Goal: Information Seeking & Learning: Compare options

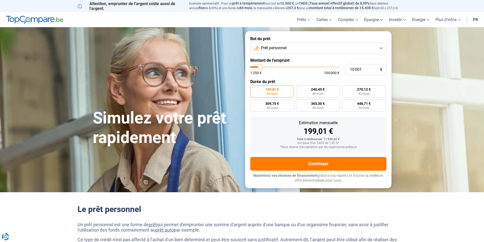
type input "11 250"
type input "11250"
type input "12 500"
type input "12500"
type input "13 250"
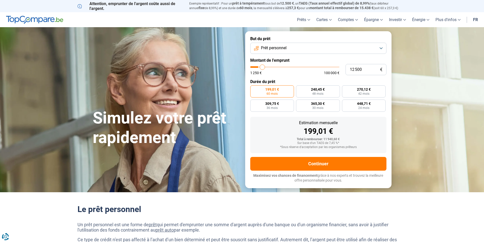
type input "13250"
type input "15 750"
type input "15750"
type input "16 250"
type input "16250"
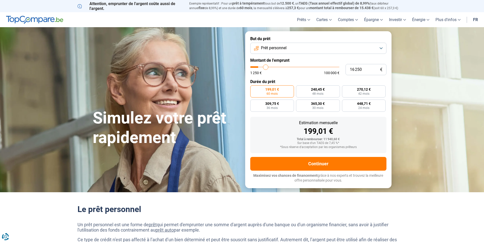
type input "17 250"
type input "17250"
type input "17 500"
type input "17500"
type input "17 750"
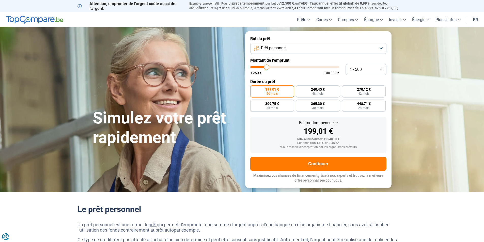
type input "17750"
type input "18 000"
type input "18000"
type input "17 500"
type input "17500"
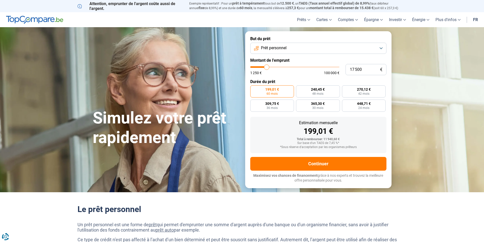
type input "17 250"
type input "17250"
type input "17 000"
type input "17000"
type input "16 250"
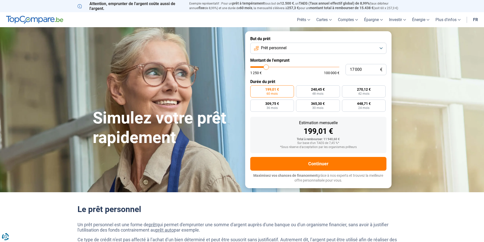
type input "16250"
type input "16 000"
type input "16000"
type input "15 500"
type input "15500"
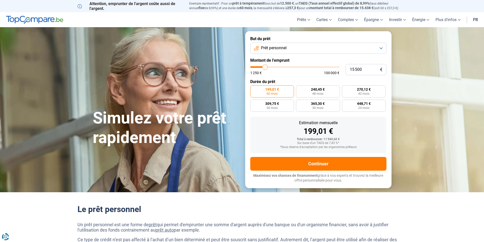
type input "14 500"
type input "14500"
type input "14 250"
type input "14250"
type input "13 500"
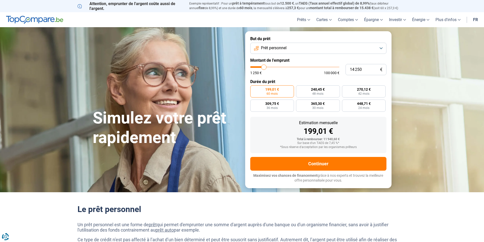
type input "13500"
type input "12 750"
type input "12750"
type input "12 000"
type input "12000"
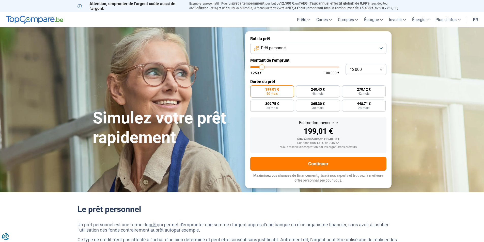
type input "11 750"
type input "11750"
type input "11 250"
type input "11250"
type input "10 500"
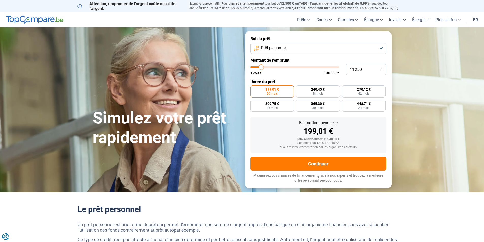
type input "10500"
type input "10 250"
type input "10250"
type input "10 000"
type input "10000"
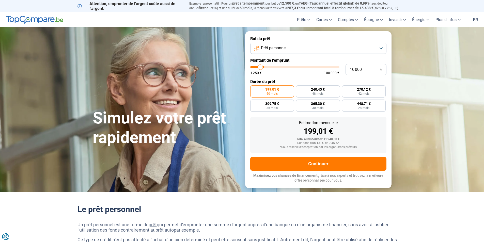
type input "9 000"
type input "9000"
type input "8 750"
type input "8750"
type input "8 250"
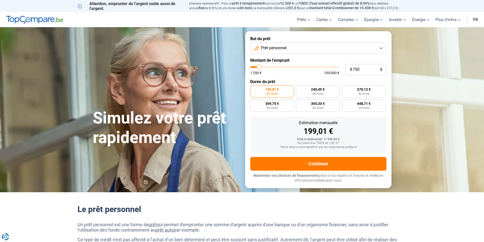
type input "8250"
type input "8 000"
type input "8000"
type input "7 250"
type input "7250"
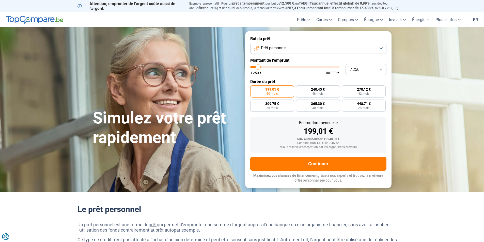
type input "7 000"
type input "7000"
type input "6 750"
type input "6750"
type input "6 500"
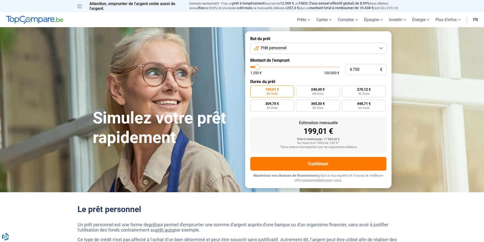
type input "6500"
type input "5 500"
type input "5500"
type input "5 250"
type input "5250"
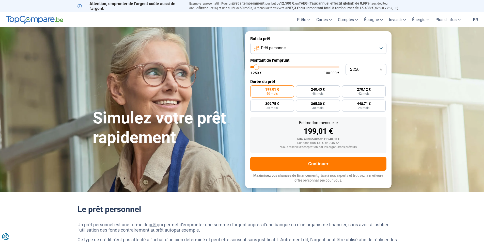
type input "4 500"
type input "4500"
type input "4 000"
type input "4000"
type input "3 750"
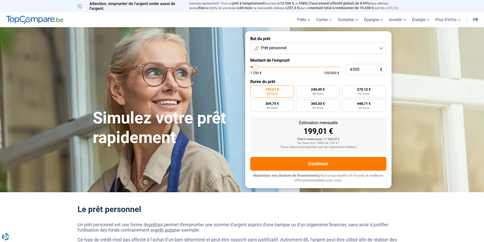
type input "3750"
type input "3 000"
type input "3000"
type input "2 500"
type input "2500"
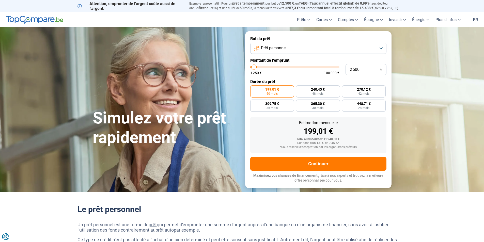
type input "2 000"
type input "2000"
type input "1 500"
type input "1500"
type input "1 250"
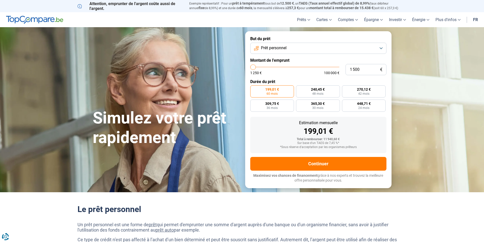
type input "1250"
type input "1 500"
type input "1500"
type input "2 000"
type input "2000"
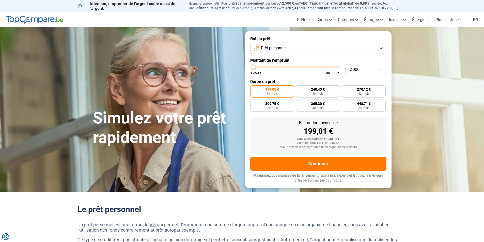
type input "2 250"
type input "2250"
type input "2 500"
type input "2500"
type input "2 750"
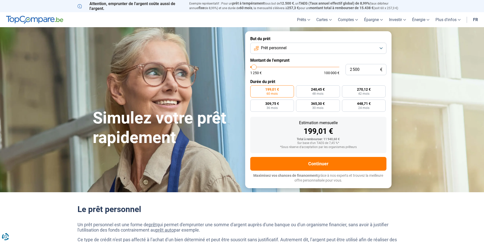
type input "2750"
type input "3 000"
type input "3000"
type input "3 500"
type input "3500"
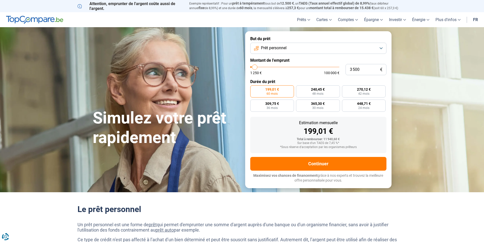
type input "3 750"
type input "3750"
type input "3 500"
type input "3500"
type input "2 750"
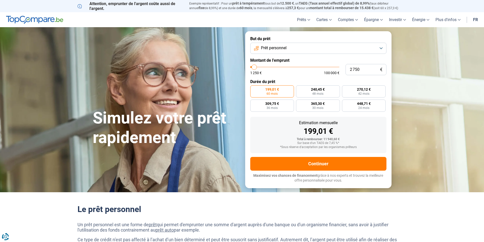
drag, startPoint x: 262, startPoint y: 67, endPoint x: 254, endPoint y: 67, distance: 7.2
type input "2750"
click at [254, 67] on input "range" at bounding box center [294, 67] width 89 height 2
radio input "true"
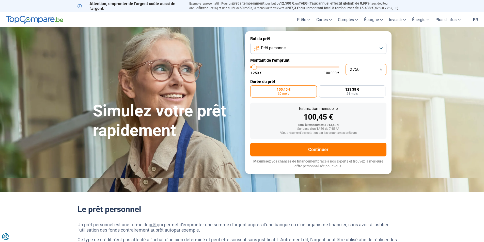
click at [362, 69] on input "2 750" at bounding box center [366, 69] width 41 height 11
type input "275"
type input "1250"
type input "27"
type input "1250"
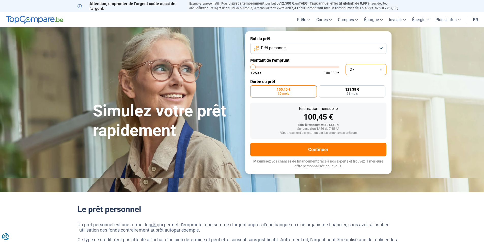
type input "2"
type input "1250"
type input "25"
type input "1250"
type input "250"
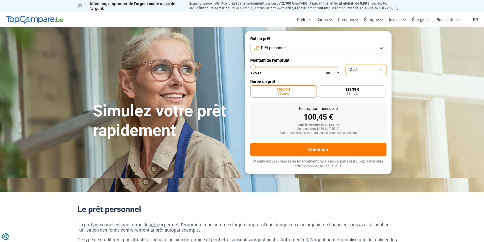
type input "1250"
type input "2 500"
type input "2500"
radio input "true"
type input "2 500"
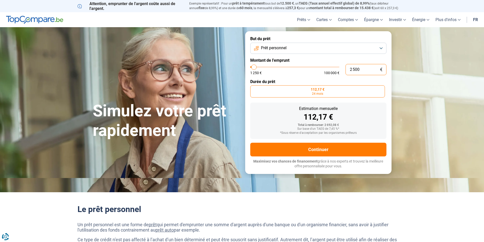
click at [366, 69] on input "2 500" at bounding box center [366, 69] width 41 height 11
click at [300, 73] on div "1 250 € 100 000 €" at bounding box center [294, 73] width 89 height 4
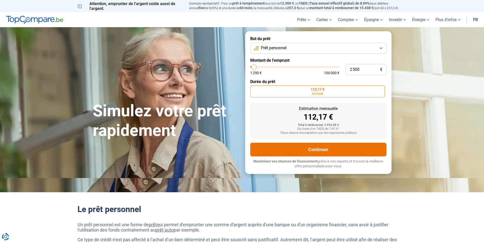
click at [315, 148] on button "Continuer" at bounding box center [318, 150] width 136 height 14
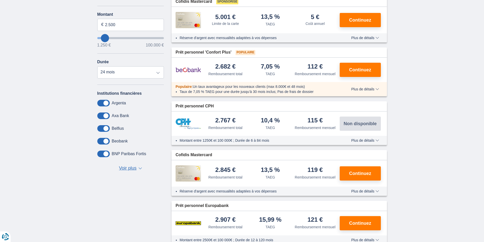
scroll to position [229, 0]
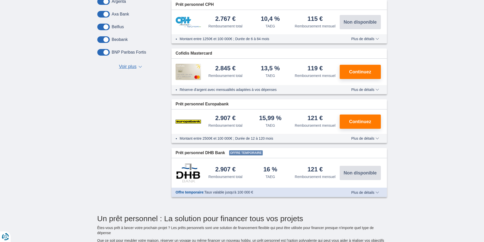
click at [369, 194] on span "Plus de détails" at bounding box center [365, 193] width 28 height 4
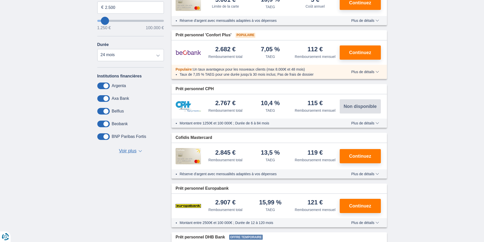
scroll to position [127, 0]
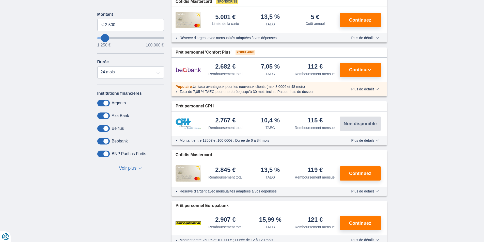
click at [133, 168] on span "Voir plus" at bounding box center [128, 168] width 18 height 7
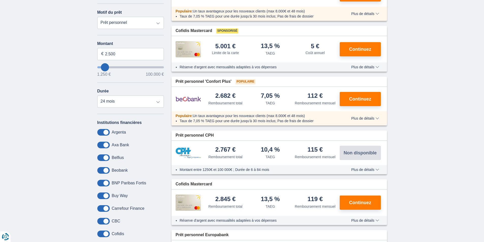
scroll to position [102, 0]
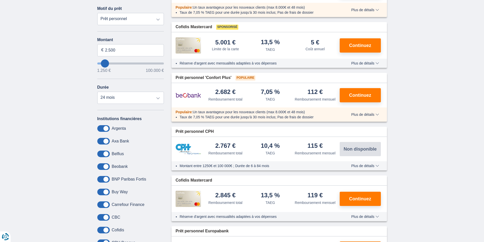
click at [361, 167] on span "Plus de détails" at bounding box center [365, 166] width 28 height 4
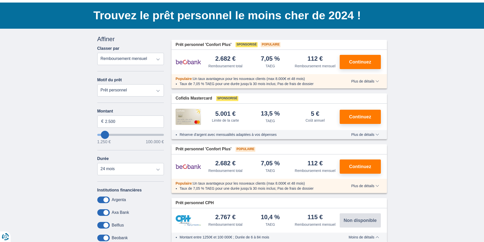
scroll to position [0, 0]
